Goal: Task Accomplishment & Management: Complete application form

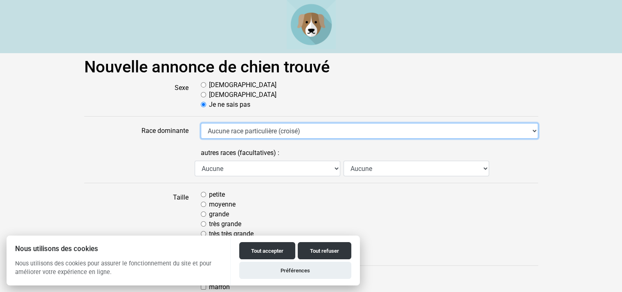
click at [308, 133] on select "Aucune race particulière (croisé) Affenpinscher Airedale Terrier Akita Akita Am…" at bounding box center [369, 131] width 337 height 16
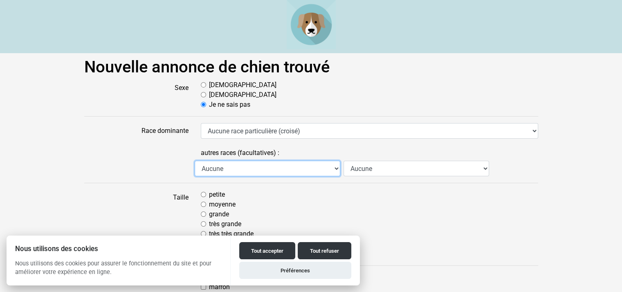
click at [305, 168] on select "Aucune Affenpinscher Airedale Terrier Akita Akita Américain Anglo Français de P…" at bounding box center [268, 169] width 146 height 16
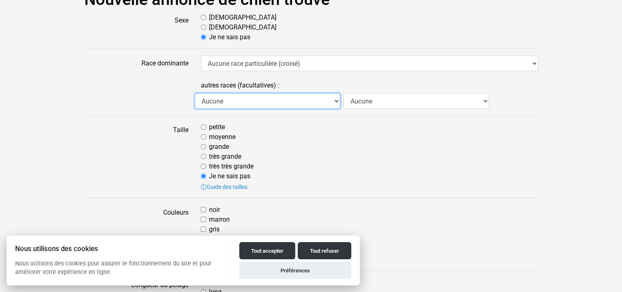
scroll to position [82, 0]
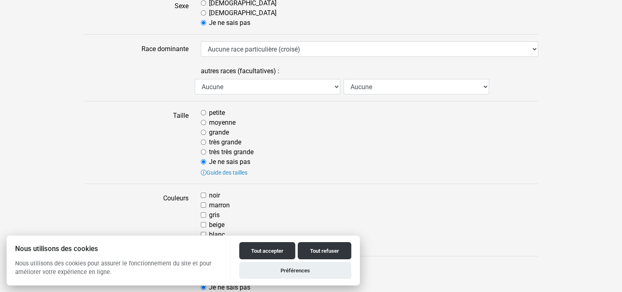
click at [202, 121] on input "moyenne" at bounding box center [203, 122] width 5 height 5
radio input "true"
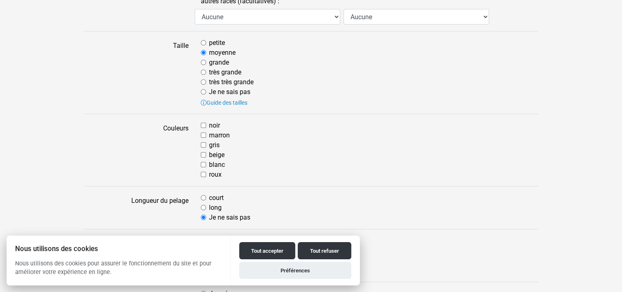
scroll to position [164, 0]
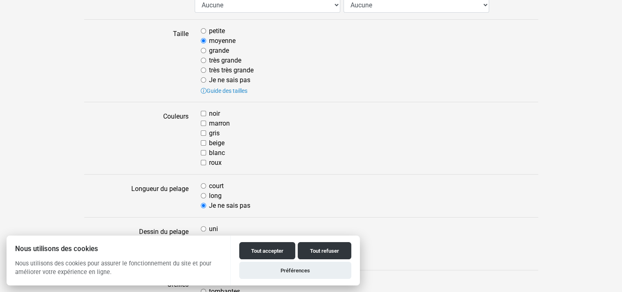
click at [201, 142] on input "beige" at bounding box center [203, 142] width 5 height 5
checkbox input "true"
click at [204, 112] on input "noir" at bounding box center [203, 113] width 5 height 5
checkbox input "true"
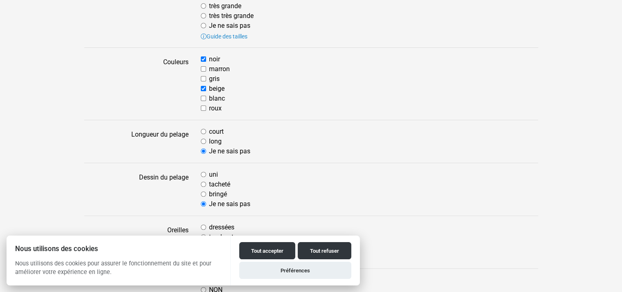
scroll to position [204, 0]
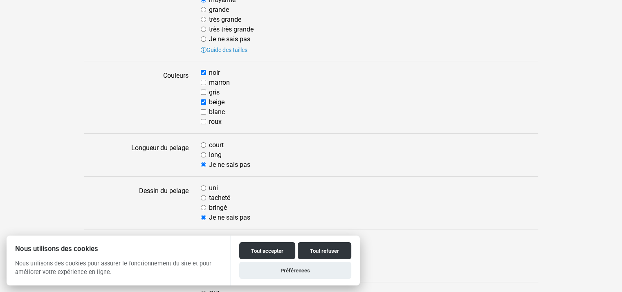
click at [202, 122] on input "roux" at bounding box center [203, 121] width 5 height 5
checkbox input "true"
click at [202, 101] on input "beige" at bounding box center [203, 101] width 5 height 5
checkbox input "false"
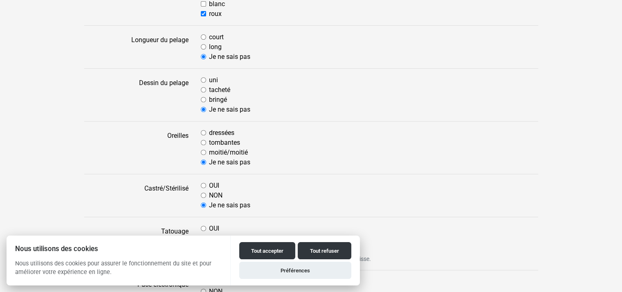
scroll to position [327, 0]
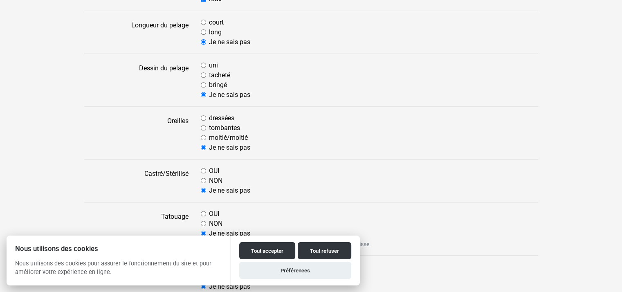
click at [203, 117] on input "dressées" at bounding box center [203, 117] width 5 height 5
radio input "true"
click at [204, 137] on input "moitié/moitié" at bounding box center [203, 137] width 5 height 5
radio input "true"
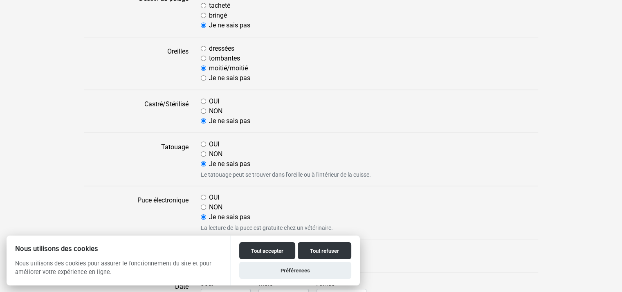
scroll to position [409, 0]
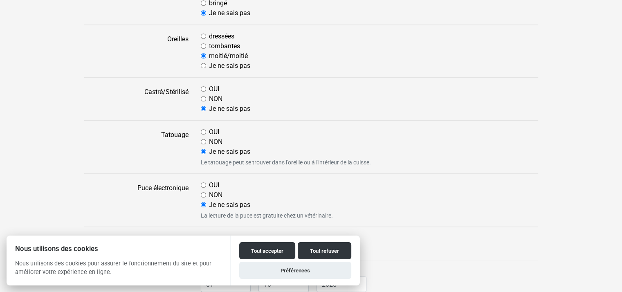
click at [204, 140] on input "NON" at bounding box center [203, 141] width 5 height 5
radio input "true"
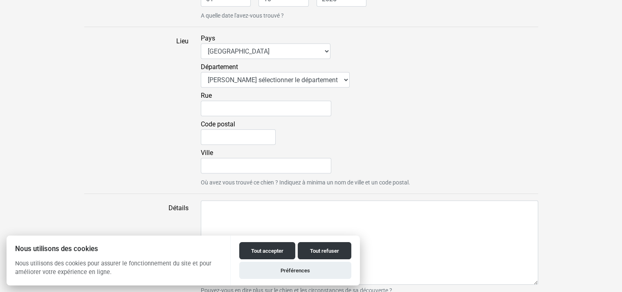
scroll to position [695, 0]
click at [225, 77] on select "Veuillez sélectionner le département 01 - [GEOGRAPHIC_DATA] 02 - [GEOGRAPHIC_DA…" at bounding box center [275, 79] width 149 height 16
select select "30"
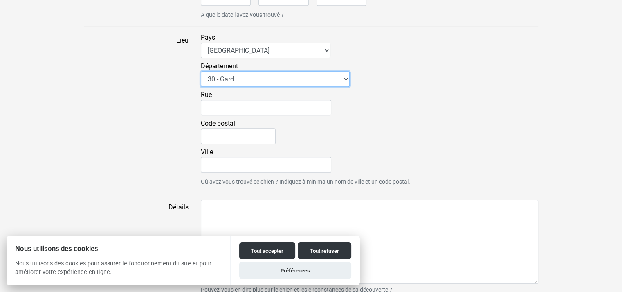
click at [201, 71] on select "Veuillez sélectionner le département 01 - [GEOGRAPHIC_DATA] 02 - [GEOGRAPHIC_DA…" at bounding box center [275, 79] width 149 height 16
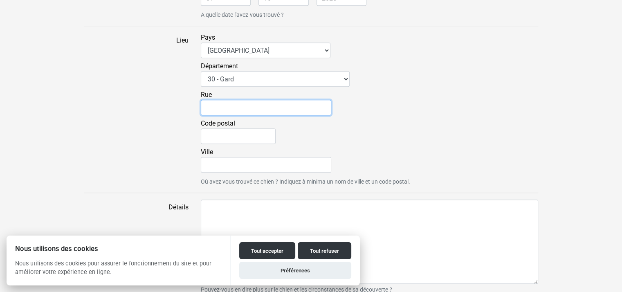
click at [219, 108] on input "Rue" at bounding box center [266, 108] width 130 height 16
type input "20 A,Chemin du Gres au [GEOGRAPHIC_DATA]"
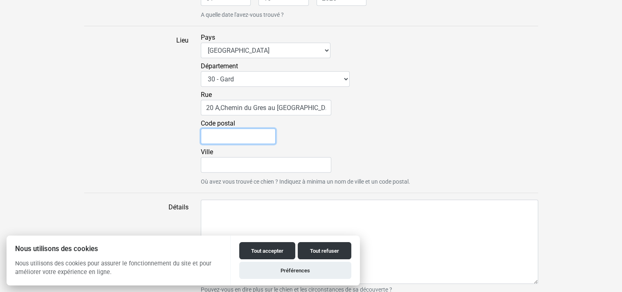
type input "30260"
type input "crespian"
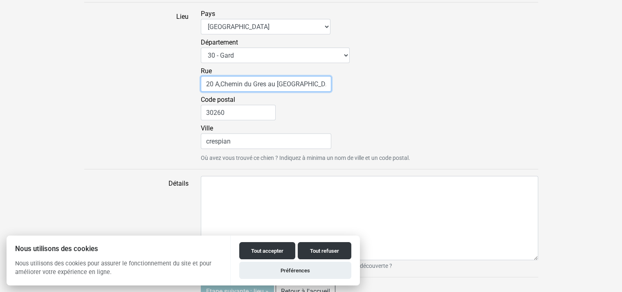
scroll to position [731, 0]
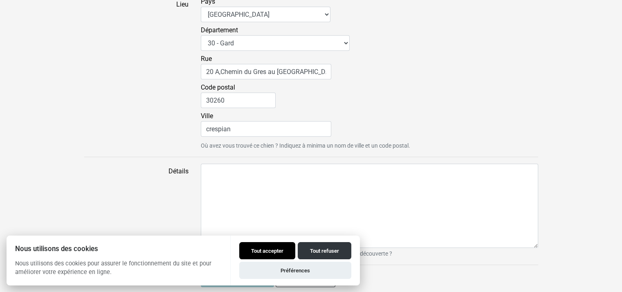
click at [256, 253] on button "Tout accepter" at bounding box center [267, 250] width 56 height 17
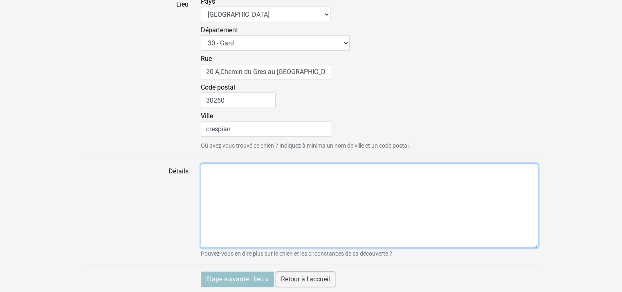
click at [206, 185] on textarea "Détails" at bounding box center [369, 206] width 337 height 84
